Goal: Entertainment & Leisure: Browse casually

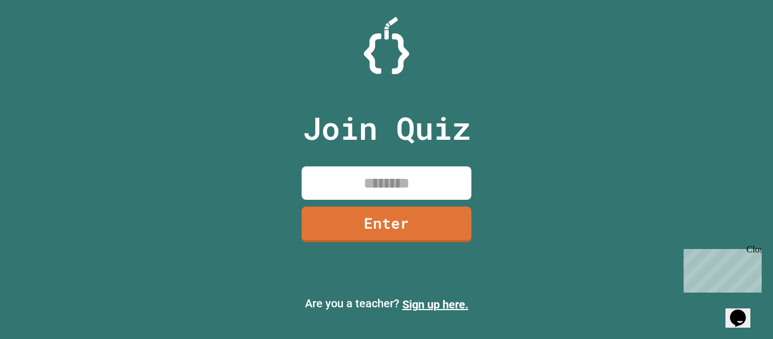
click at [361, 194] on input at bounding box center [387, 182] width 170 height 33
type input "********"
click at [314, 225] on link "Enter" at bounding box center [386, 222] width 169 height 37
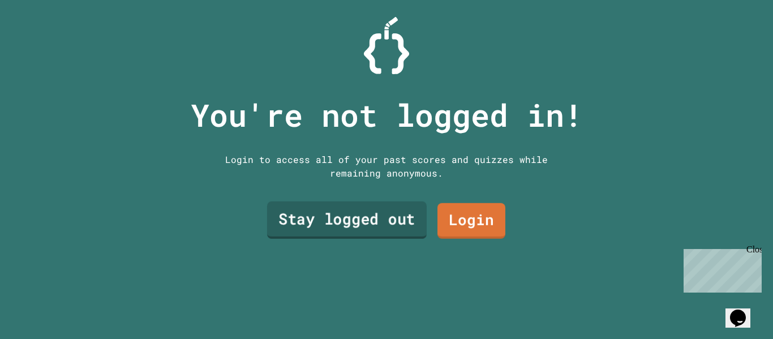
click at [392, 220] on link "Stay logged out" at bounding box center [347, 220] width 160 height 37
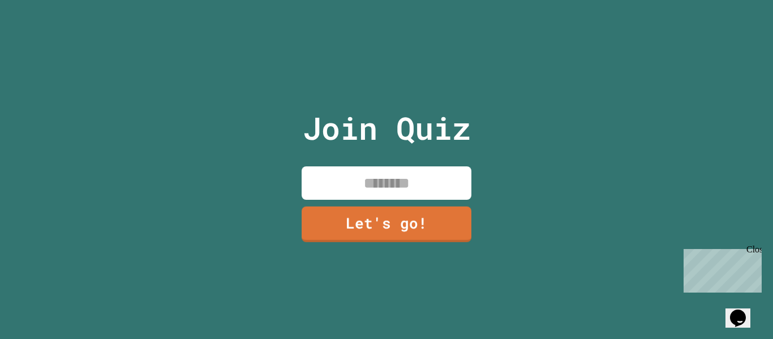
click at [371, 176] on input at bounding box center [387, 182] width 170 height 33
type input "******"
click at [368, 234] on link "Let's go!" at bounding box center [386, 223] width 171 height 37
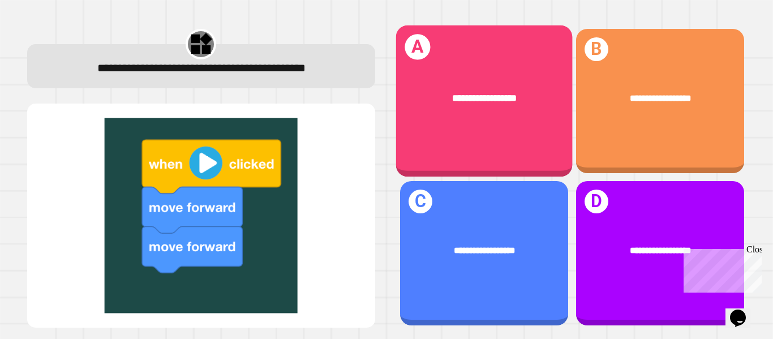
click at [463, 101] on span "**********" at bounding box center [484, 97] width 64 height 9
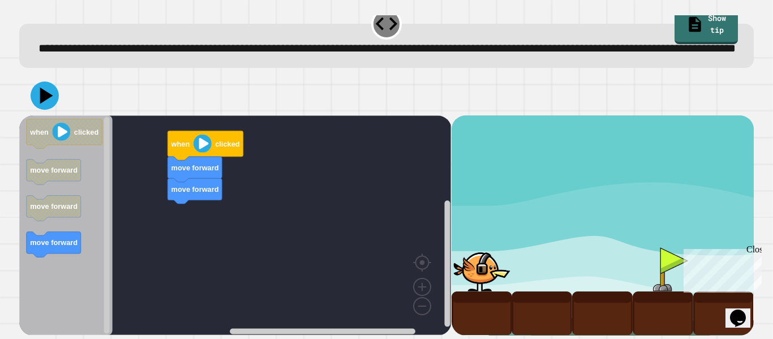
scroll to position [29, 0]
click at [213, 205] on div "move forward move forward when clicked when clicked move forward move forward m…" at bounding box center [235, 225] width 432 height 220
click at [203, 144] on image "Blockly Workspace" at bounding box center [203, 144] width 18 height 18
click at [487, 271] on div at bounding box center [482, 269] width 61 height 44
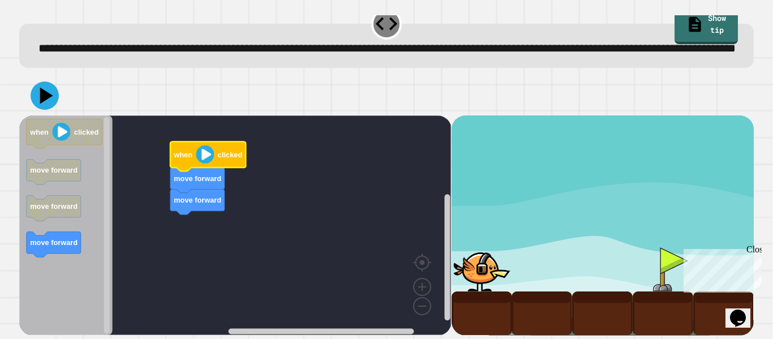
click at [202, 155] on image "Blockly Workspace" at bounding box center [205, 154] width 18 height 18
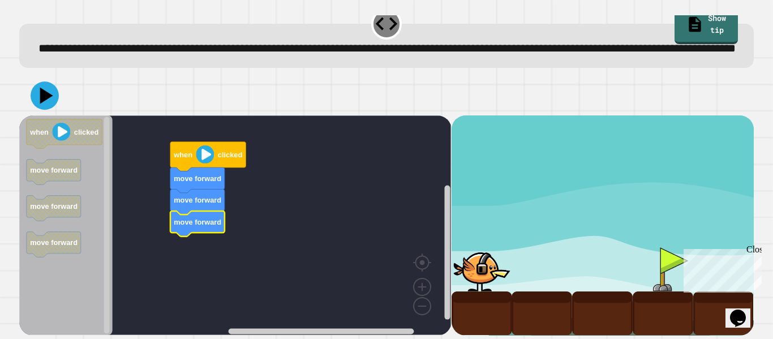
click at [205, 157] on image "Blockly Workspace" at bounding box center [205, 154] width 18 height 18
click at [206, 157] on image "Blockly Workspace" at bounding box center [205, 154] width 18 height 18
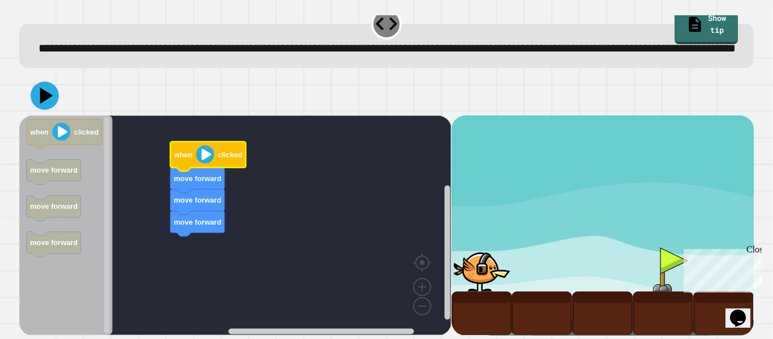
click at [206, 157] on image "Blockly Workspace" at bounding box center [205, 154] width 18 height 18
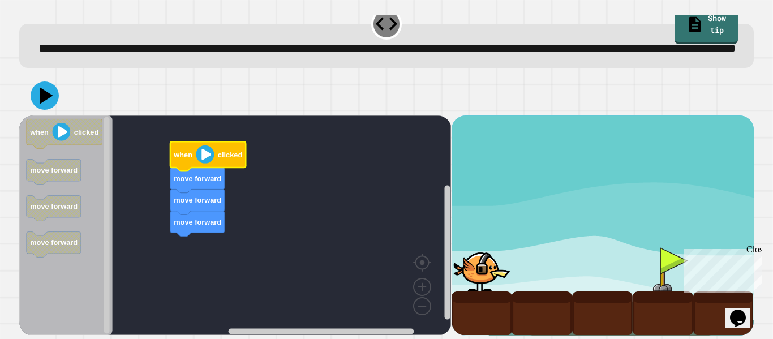
click at [206, 157] on image "Blockly Workspace" at bounding box center [205, 154] width 18 height 18
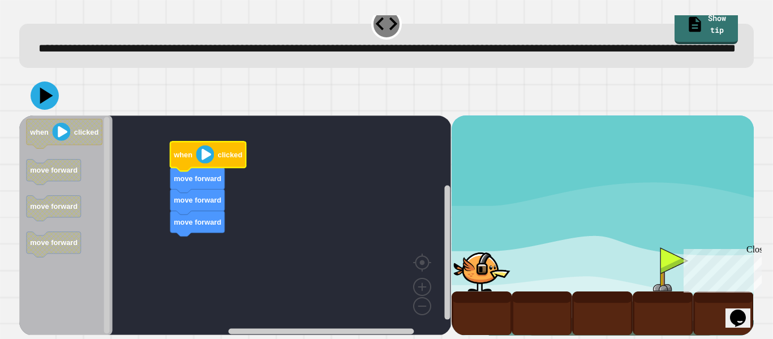
click at [206, 157] on image "Blockly Workspace" at bounding box center [205, 154] width 18 height 18
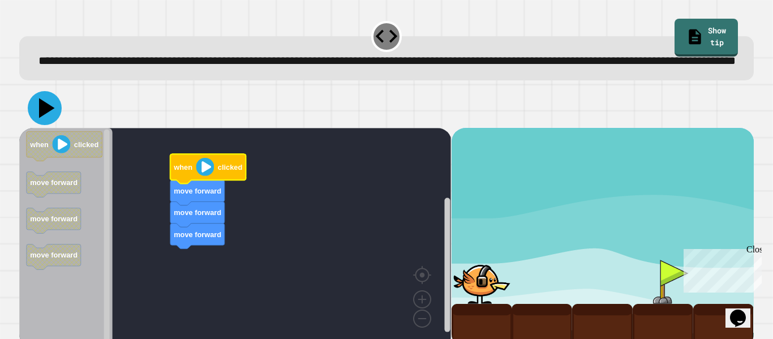
click at [39, 125] on icon at bounding box center [45, 108] width 34 height 34
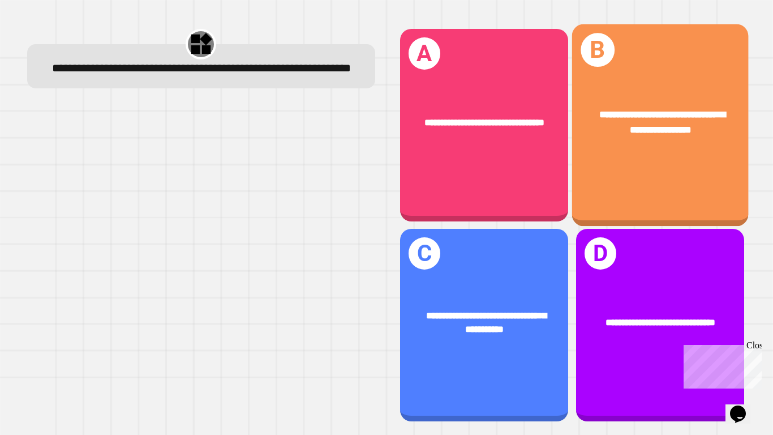
click at [659, 195] on div "**********" at bounding box center [660, 125] width 177 height 202
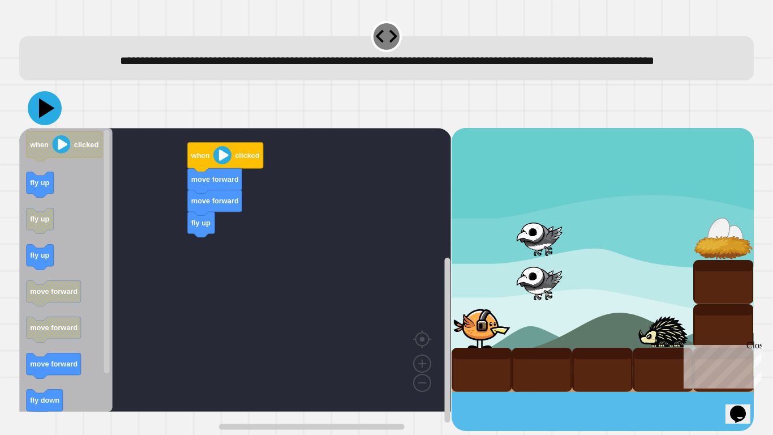
click at [44, 119] on icon at bounding box center [45, 108] width 34 height 34
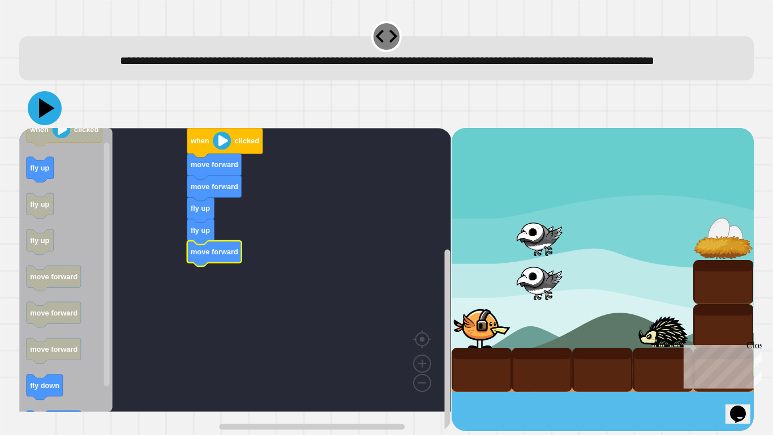
click at [55, 125] on icon at bounding box center [45, 108] width 34 height 34
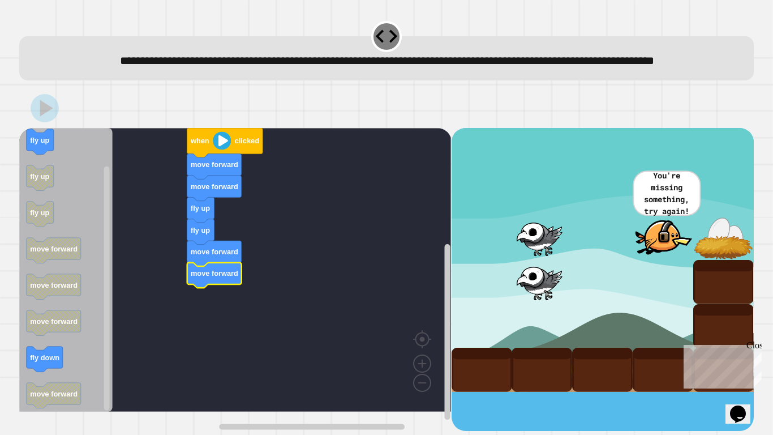
click at [41, 116] on icon at bounding box center [46, 108] width 13 height 16
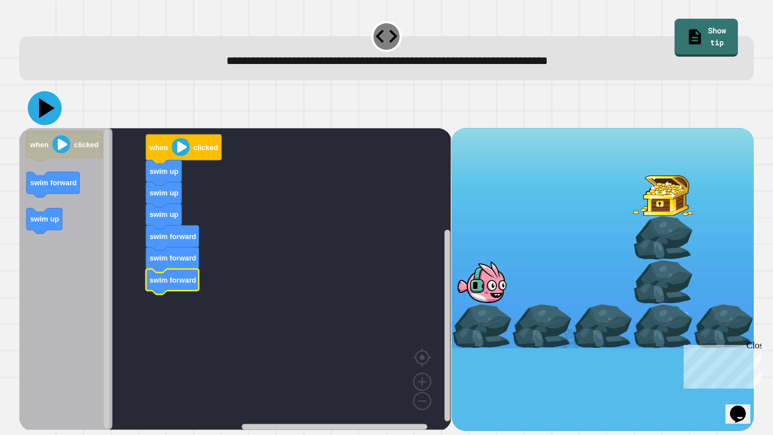
click at [49, 112] on icon at bounding box center [45, 108] width 34 height 34
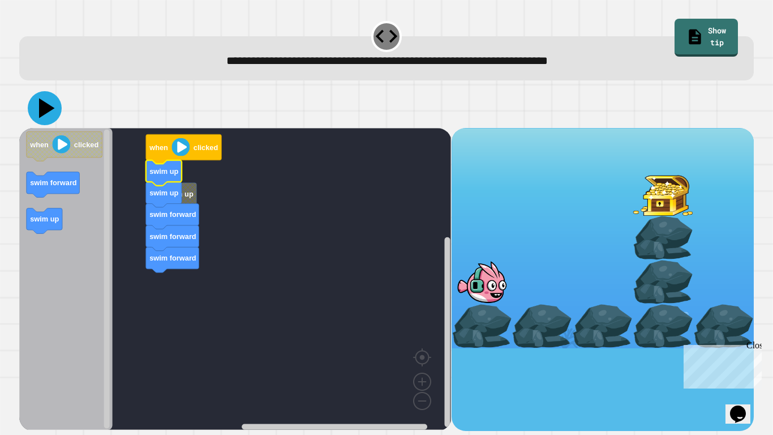
click at [44, 114] on icon at bounding box center [47, 108] width 16 height 20
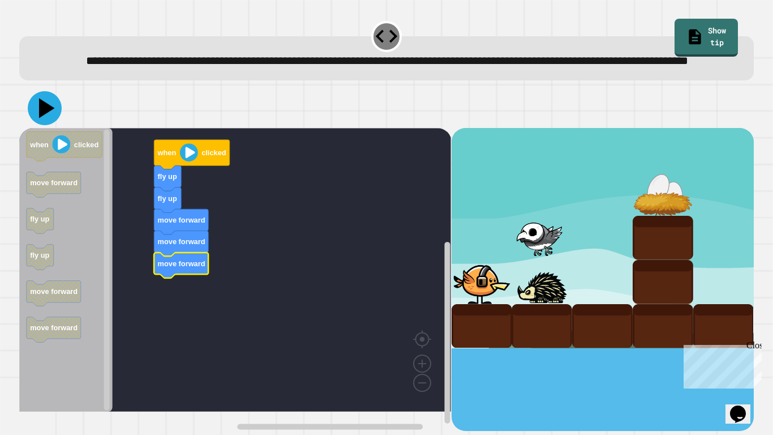
click at [45, 118] on icon at bounding box center [47, 108] width 16 height 20
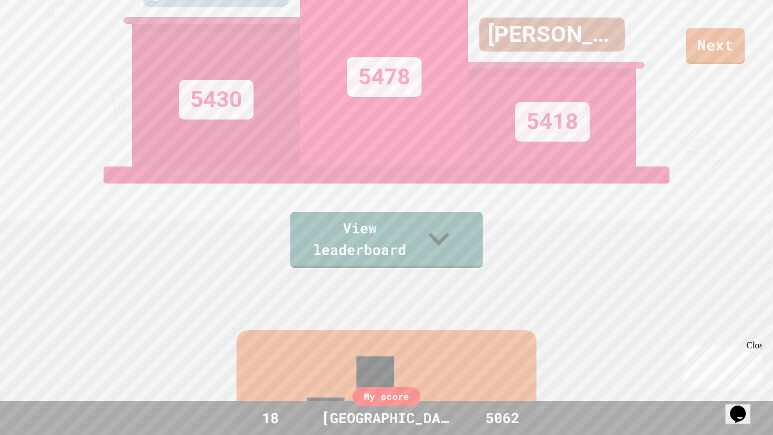
scroll to position [149, 0]
click at [412, 251] on link "View leaderboard" at bounding box center [386, 239] width 187 height 59
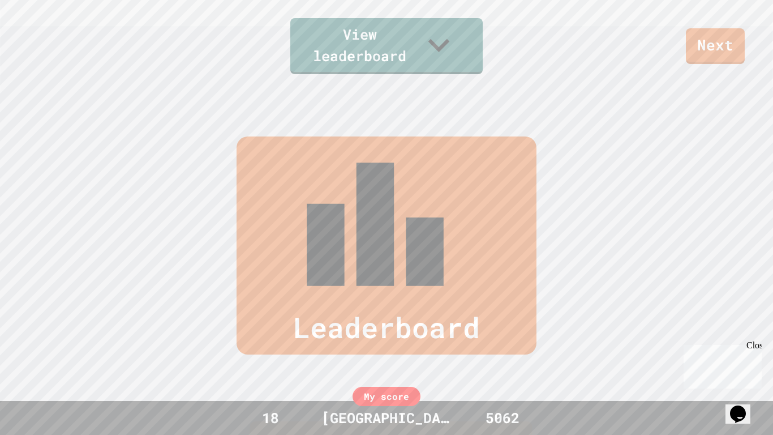
scroll to position [342, 0]
click at [414, 158] on div "Leaderboard" at bounding box center [387, 247] width 300 height 218
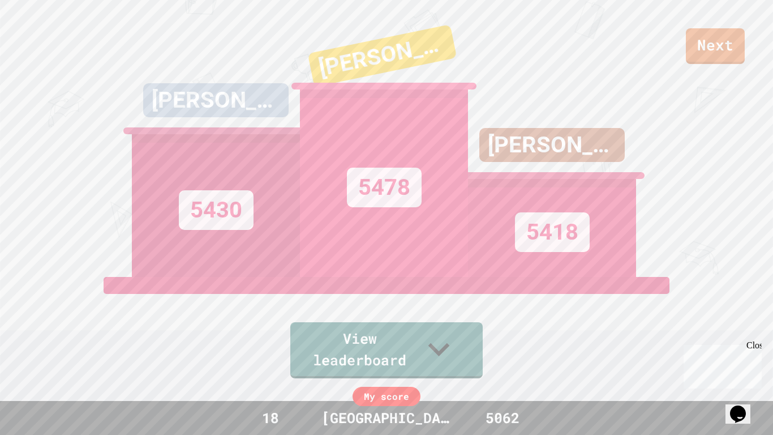
scroll to position [0, 0]
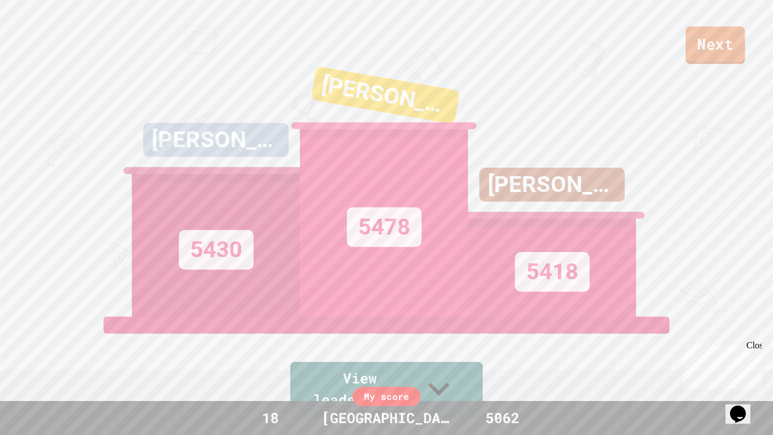
click at [699, 46] on link "Next" at bounding box center [715, 45] width 59 height 37
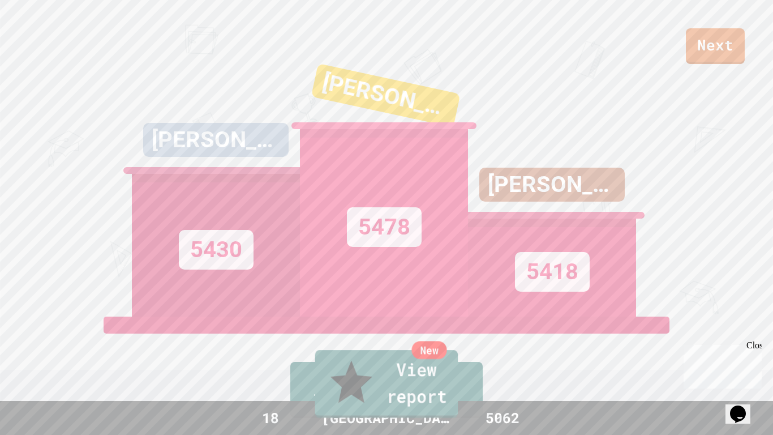
click at [370, 339] on link "New View report" at bounding box center [386, 384] width 143 height 68
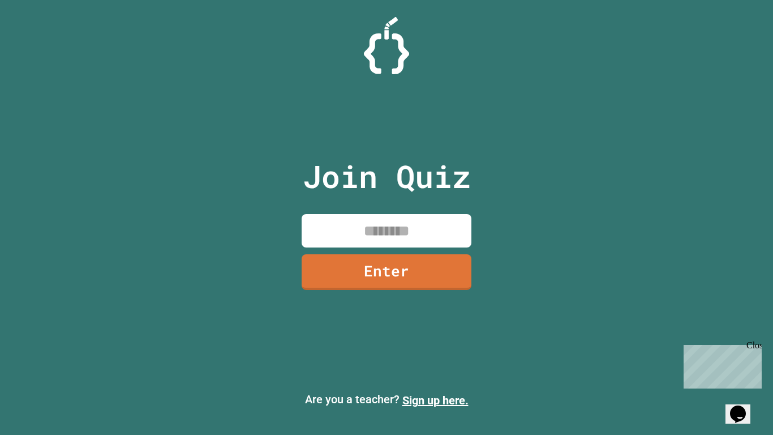
click at [345, 228] on input at bounding box center [387, 230] width 170 height 33
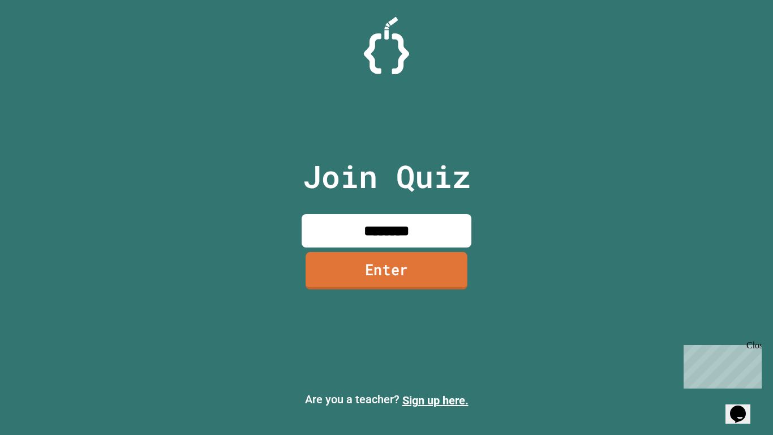
type input "********"
click at [382, 264] on link "Enter" at bounding box center [387, 270] width 162 height 37
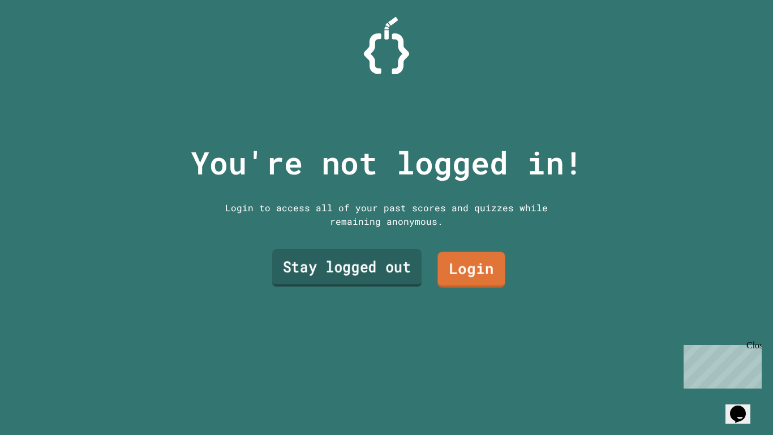
click at [384, 276] on link "Stay logged out" at bounding box center [346, 267] width 149 height 37
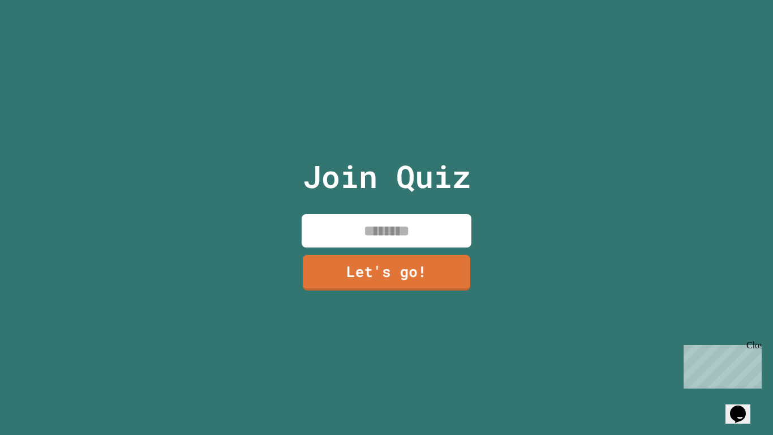
click at [392, 237] on input at bounding box center [387, 230] width 170 height 33
type input "******"
click at [347, 276] on link "Let's go!" at bounding box center [387, 270] width 164 height 37
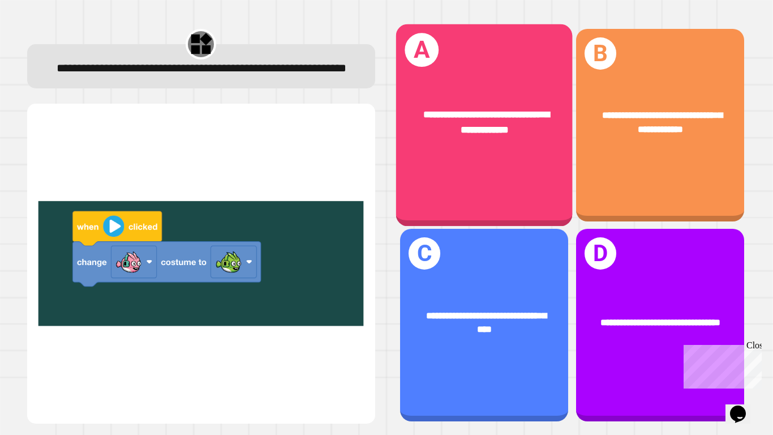
click at [462, 149] on div "**********" at bounding box center [484, 122] width 177 height 68
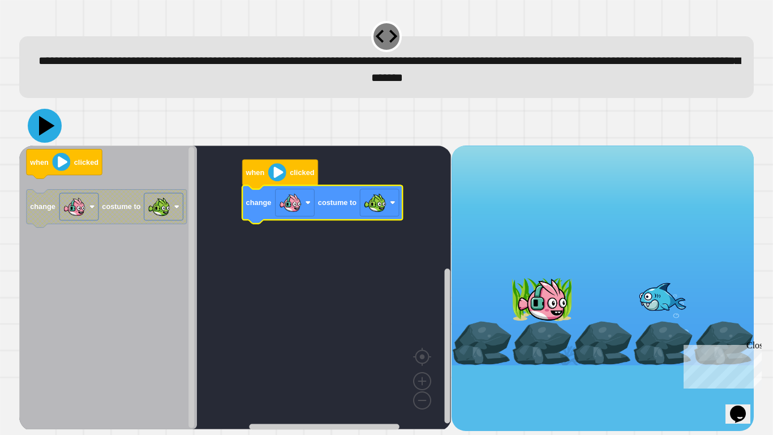
click at [34, 132] on icon at bounding box center [45, 126] width 34 height 34
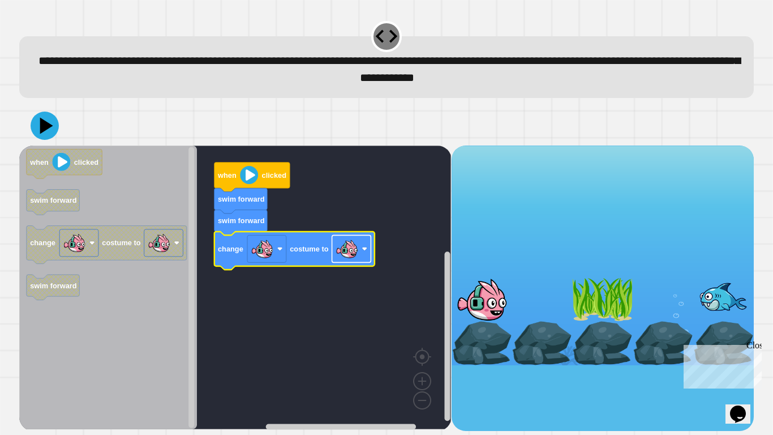
click at [363, 251] on image "Blockly Workspace" at bounding box center [365, 249] width 6 height 6
click at [43, 128] on icon at bounding box center [47, 125] width 16 height 20
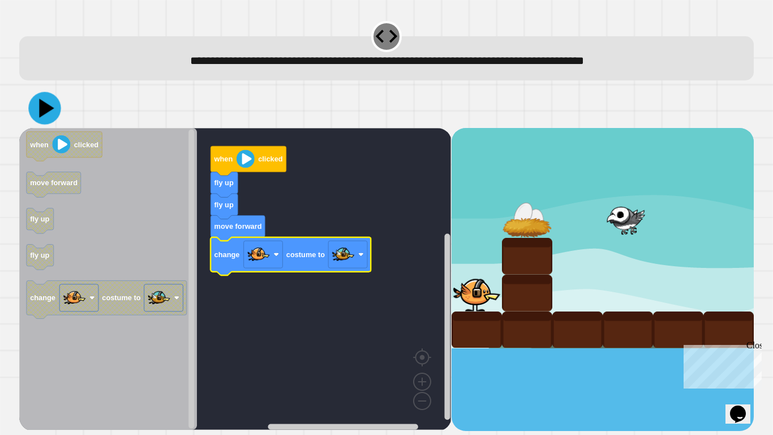
click at [49, 115] on icon at bounding box center [44, 108] width 32 height 32
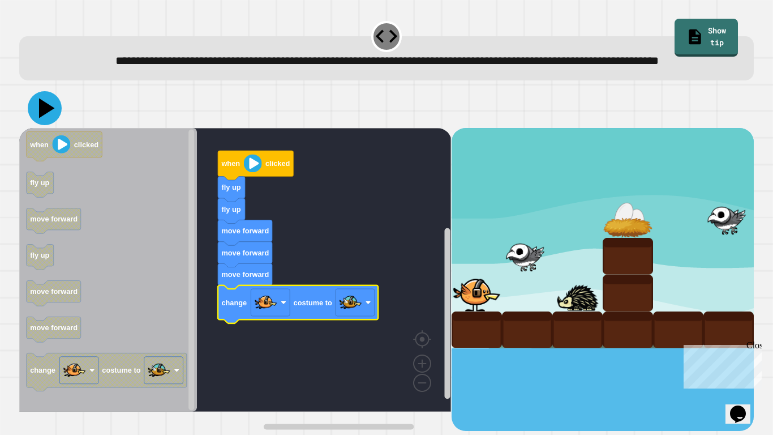
click at [45, 118] on icon at bounding box center [47, 108] width 16 height 20
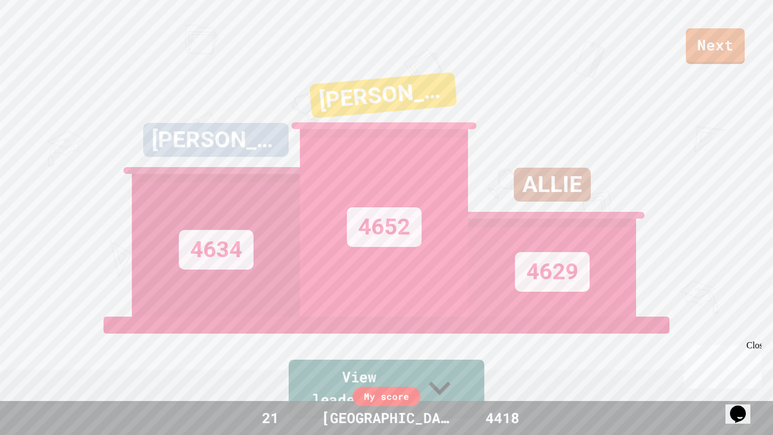
click at [442, 339] on link "View leaderboard" at bounding box center [387, 388] width 196 height 59
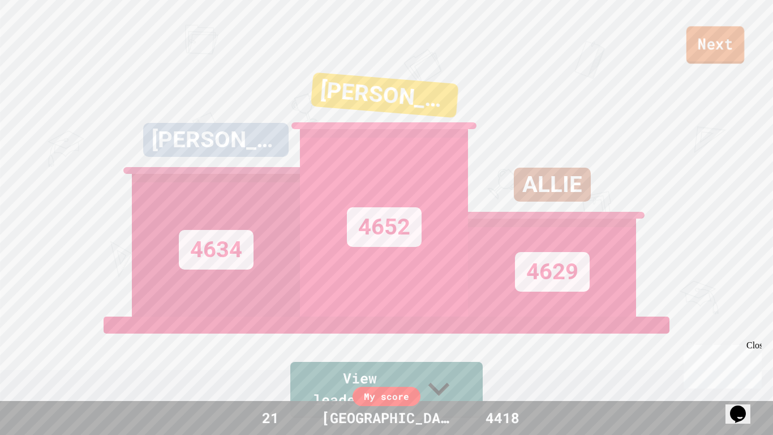
click at [702, 42] on link "Next" at bounding box center [716, 44] width 58 height 37
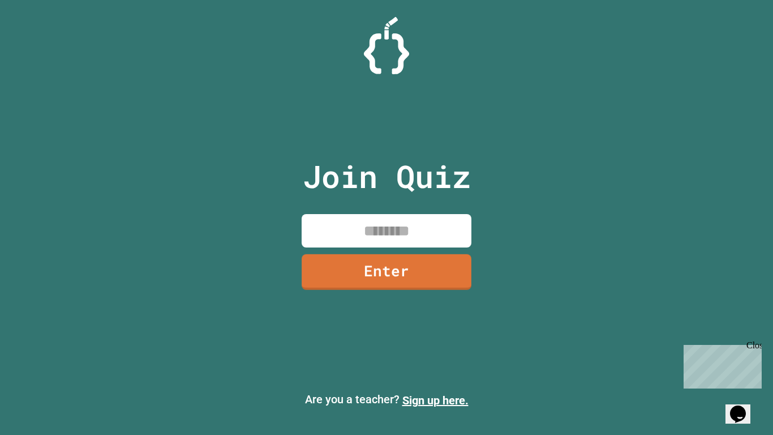
click at [349, 216] on input at bounding box center [387, 230] width 170 height 33
type input "********"
click at [335, 280] on link "Enter" at bounding box center [386, 270] width 167 height 37
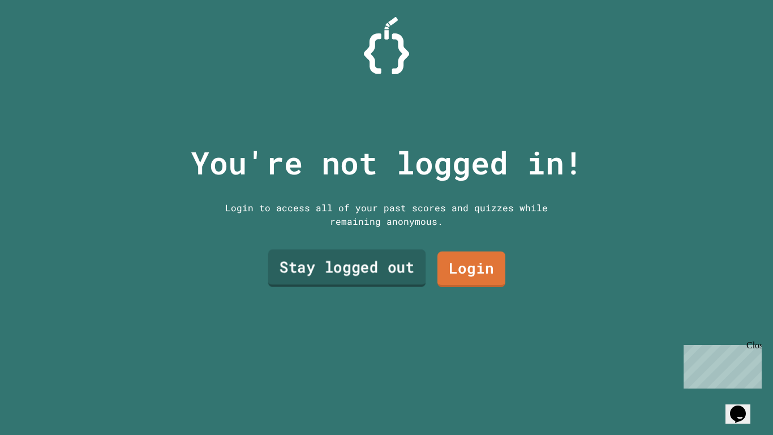
click at [335, 280] on link "Stay logged out" at bounding box center [347, 267] width 158 height 37
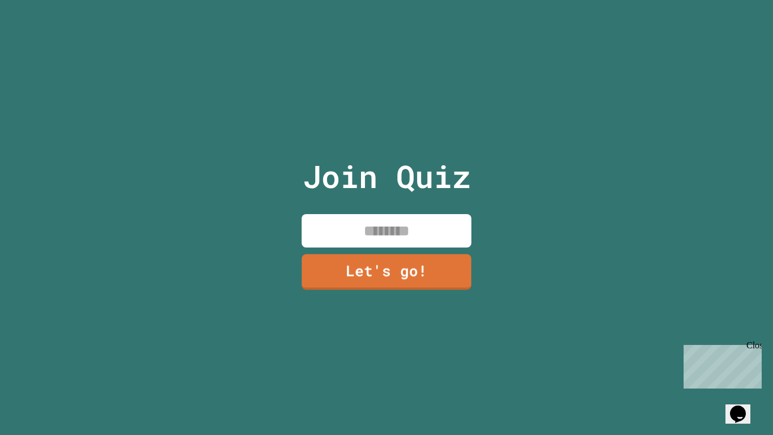
click at [340, 241] on input at bounding box center [387, 230] width 170 height 33
type input "******"
click at [337, 269] on link "Let's go!" at bounding box center [386, 270] width 169 height 37
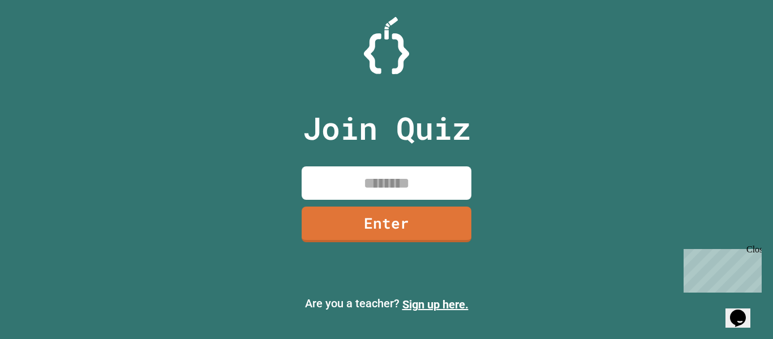
click at [340, 187] on input at bounding box center [387, 182] width 170 height 33
